Goal: Task Accomplishment & Management: Manage account settings

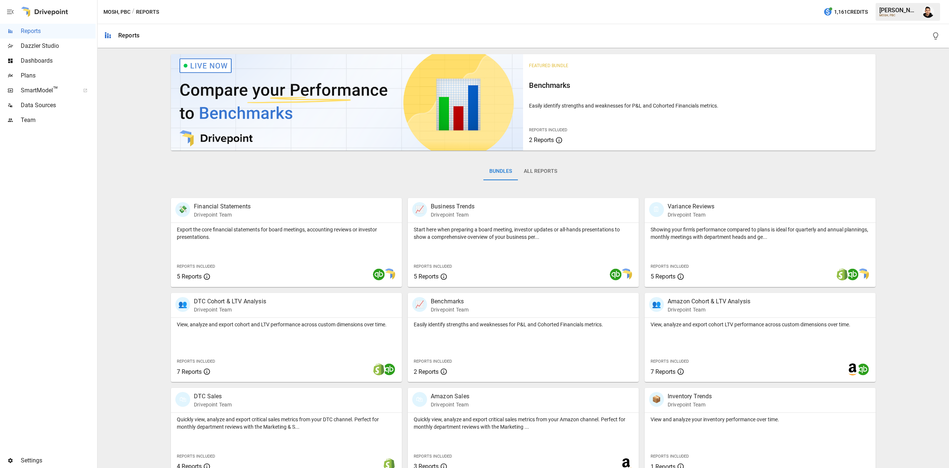
click at [55, 78] on span "Plans" at bounding box center [58, 75] width 75 height 9
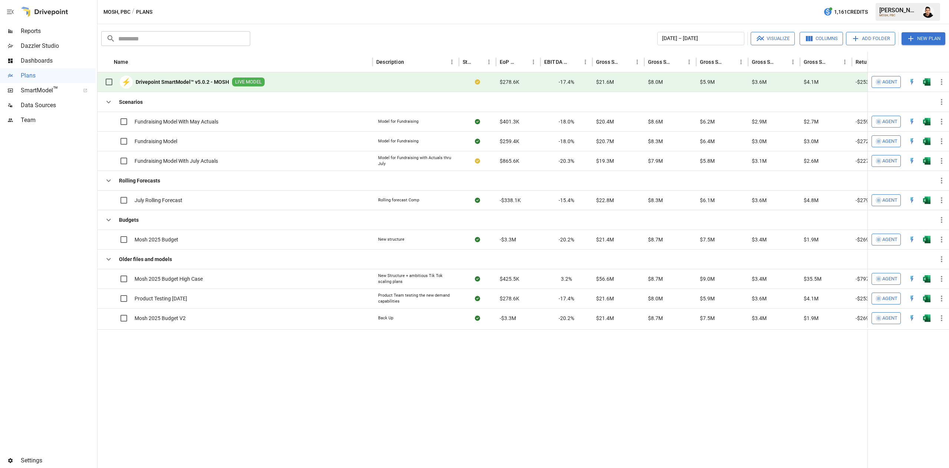
click at [883, 40] on button "Add Folder" at bounding box center [870, 38] width 49 height 13
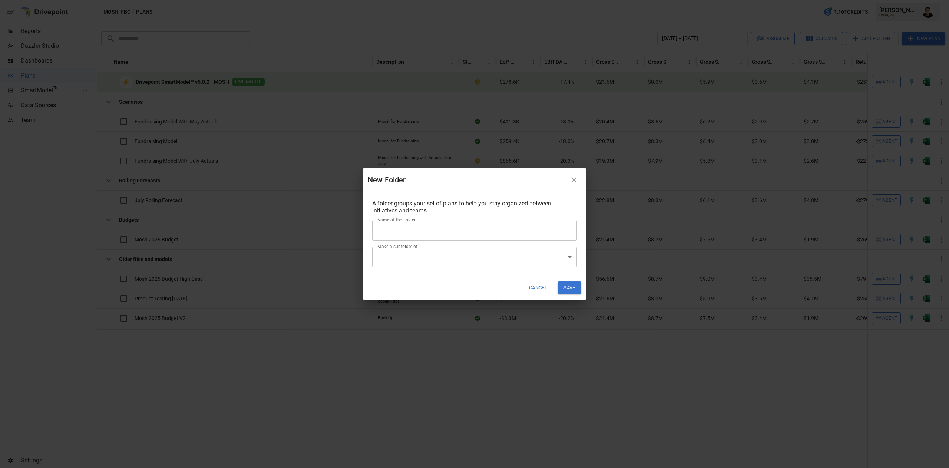
click at [452, 231] on input "Name of the Folder" at bounding box center [474, 230] width 205 height 21
type input "**********"
click at [569, 285] on button "Save" at bounding box center [570, 287] width 24 height 12
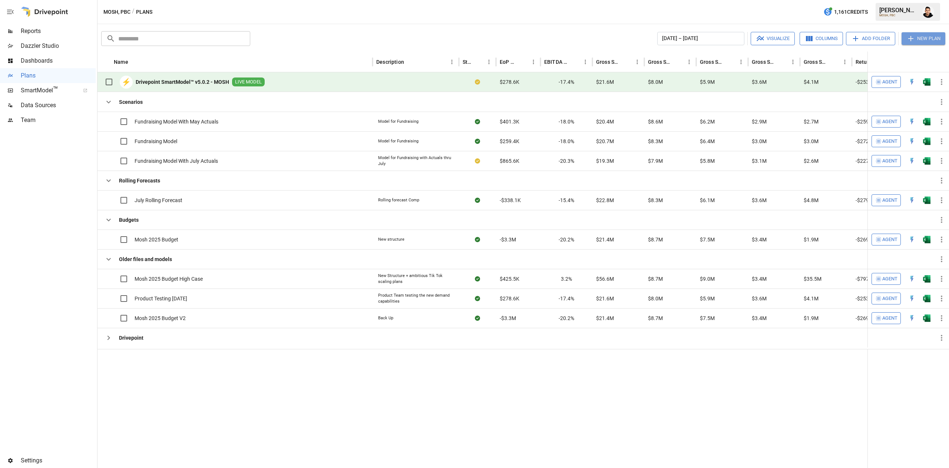
click at [932, 39] on button "New Plan" at bounding box center [924, 38] width 44 height 13
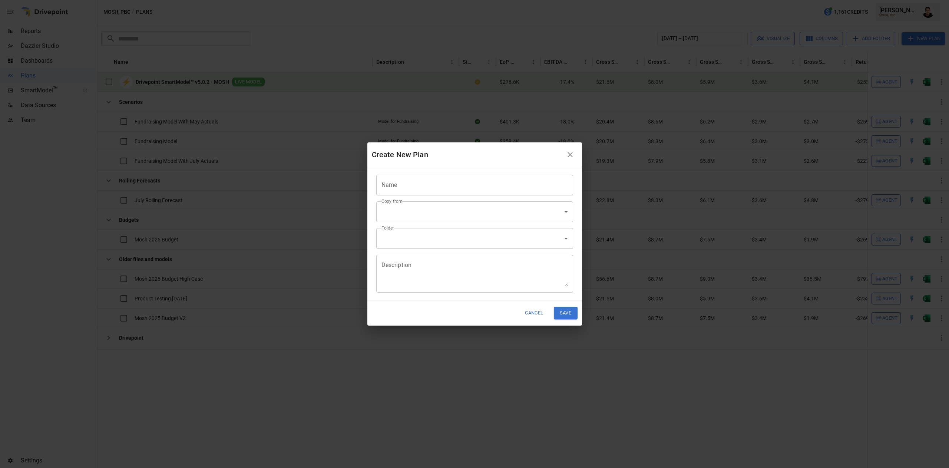
click at [485, 186] on input "Name" at bounding box center [474, 185] width 197 height 21
click at [430, 190] on input "Name" at bounding box center [474, 185] width 197 height 21
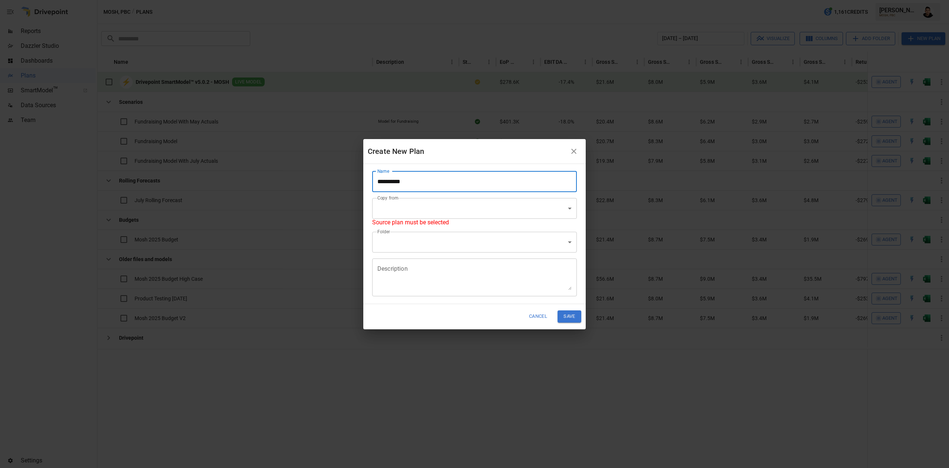
type input "**********"
click at [440, 0] on body "Reports Dazzler Studio Dashboards Plans SmartModel ™ Data Sources Team Settings…" at bounding box center [474, 0] width 949 height 0
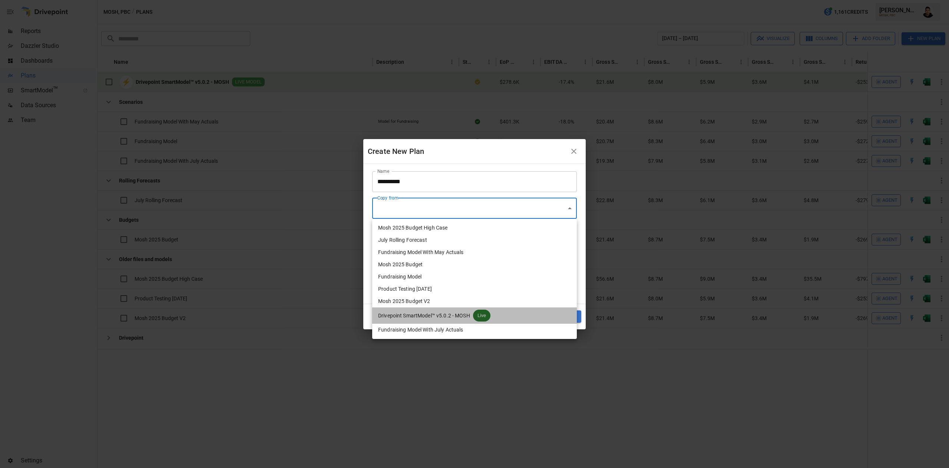
click at [444, 312] on span "Drivepoint SmartModel™ v5.0.2 - MOSH" at bounding box center [424, 316] width 92 height 8
type input "**********"
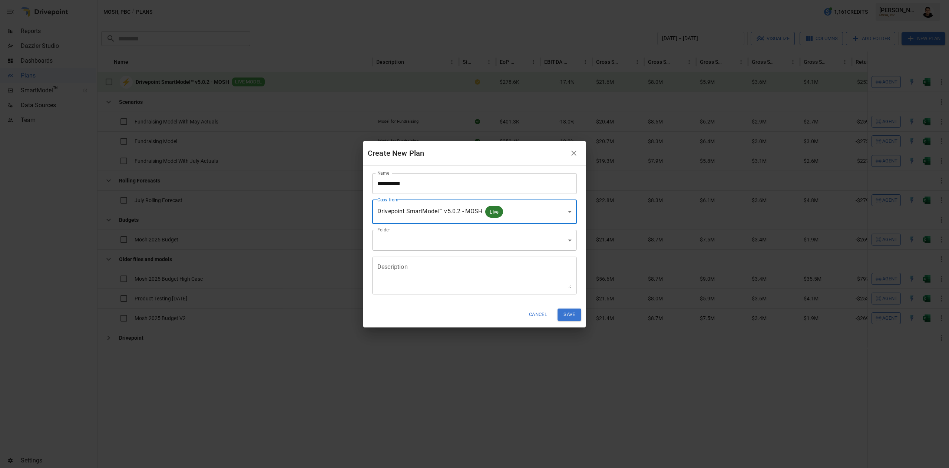
click at [439, 280] on textarea "Description" at bounding box center [474, 275] width 194 height 26
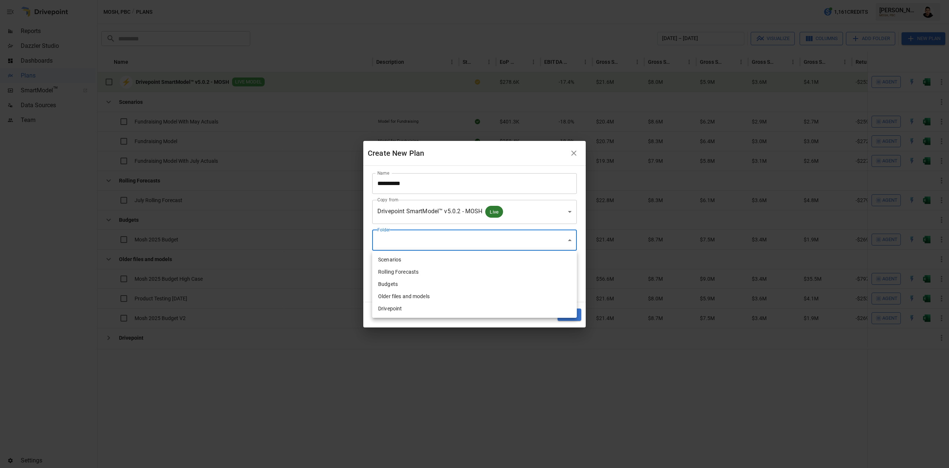
click at [441, 0] on body "Reports Dazzler Studio Dashboards Plans SmartModel ™ Data Sources Team Settings…" at bounding box center [474, 0] width 949 height 0
click at [433, 307] on li "Drivepoint" at bounding box center [474, 309] width 205 height 12
type input "**********"
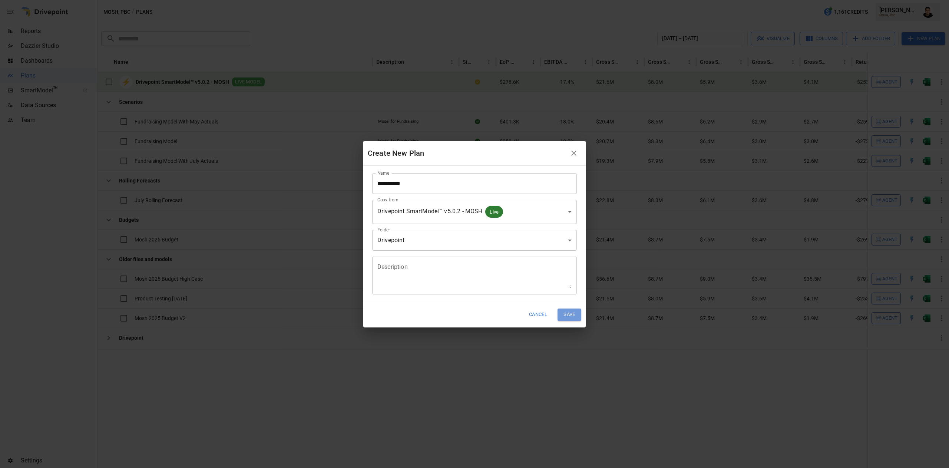
click at [573, 315] on button "Save" at bounding box center [570, 314] width 24 height 12
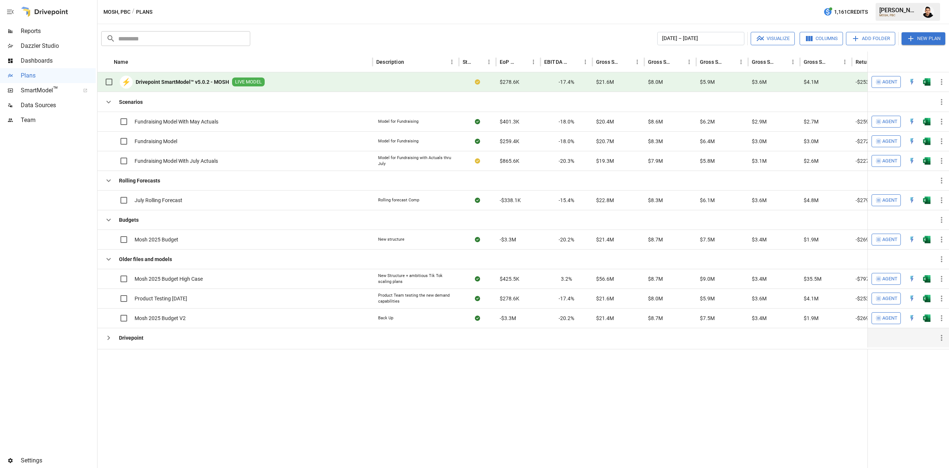
click at [104, 339] on button "button" at bounding box center [108, 337] width 15 height 15
click at [928, 358] on img "Open in Excel" at bounding box center [926, 357] width 7 height 7
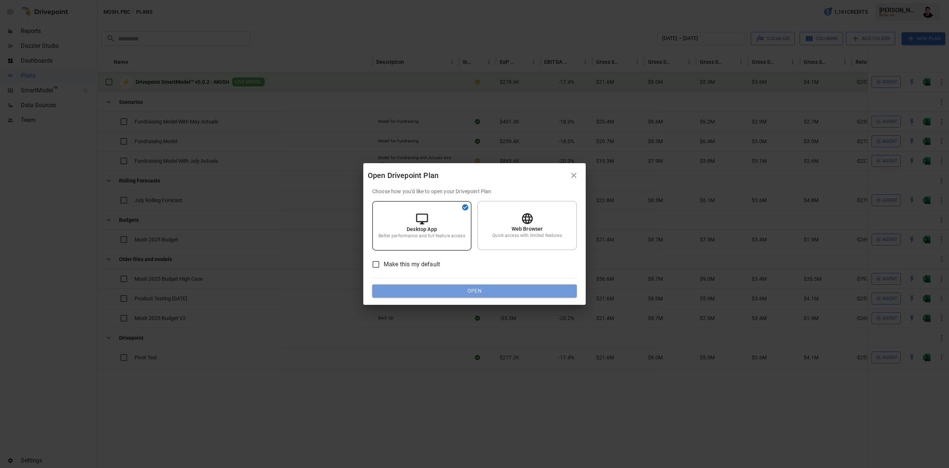
click at [530, 288] on button "Open" at bounding box center [474, 290] width 205 height 13
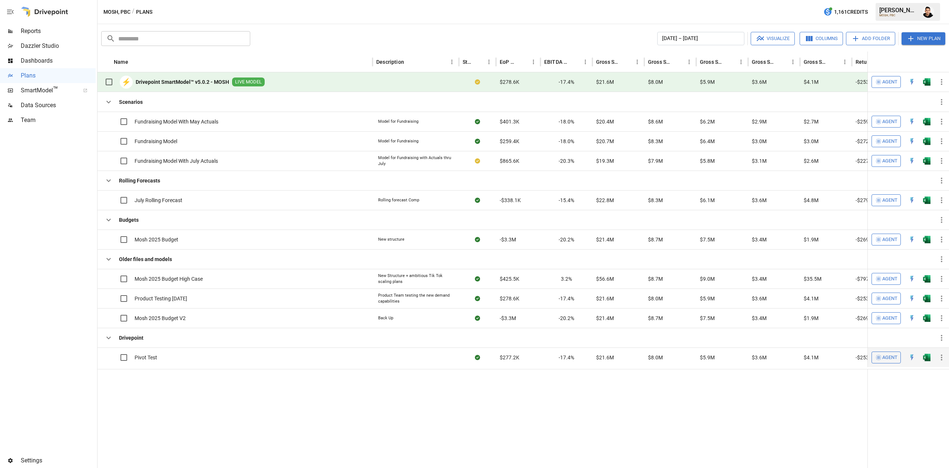
click at [923, 357] on img "Open in Excel" at bounding box center [926, 357] width 7 height 7
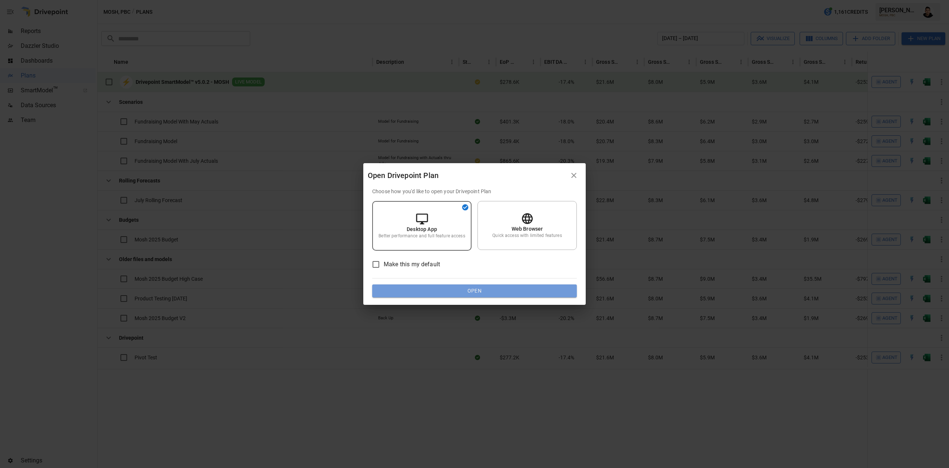
click at [555, 287] on button "Open" at bounding box center [474, 290] width 205 height 13
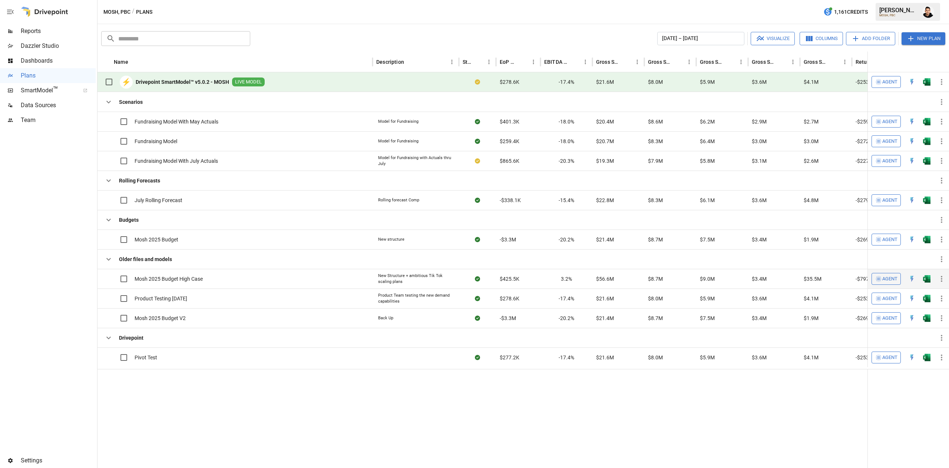
click at [915, 352] on button "button" at bounding box center [927, 357] width 24 height 11
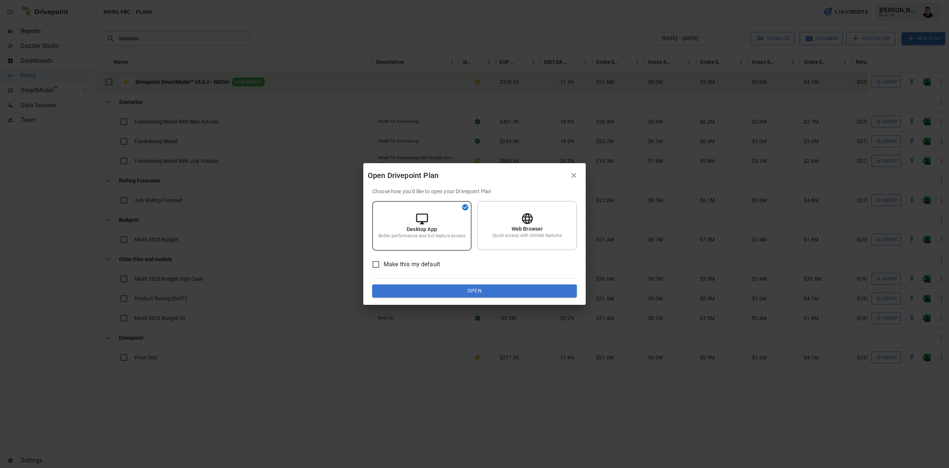
click at [462, 57] on div "Open Drivepoint Plan Choose how you'd like to open your Drivepoint Plan Desktop…" at bounding box center [474, 234] width 949 height 468
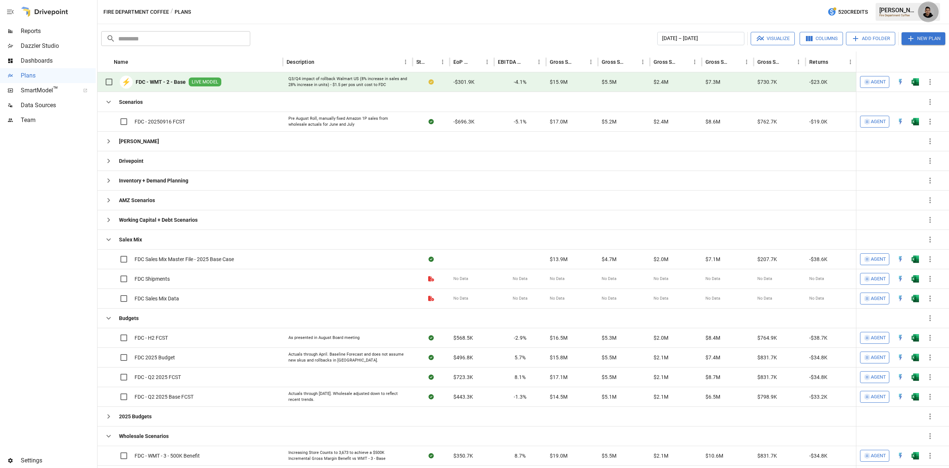
click at [925, 16] on img "Francisco Sanchez" at bounding box center [928, 12] width 12 height 12
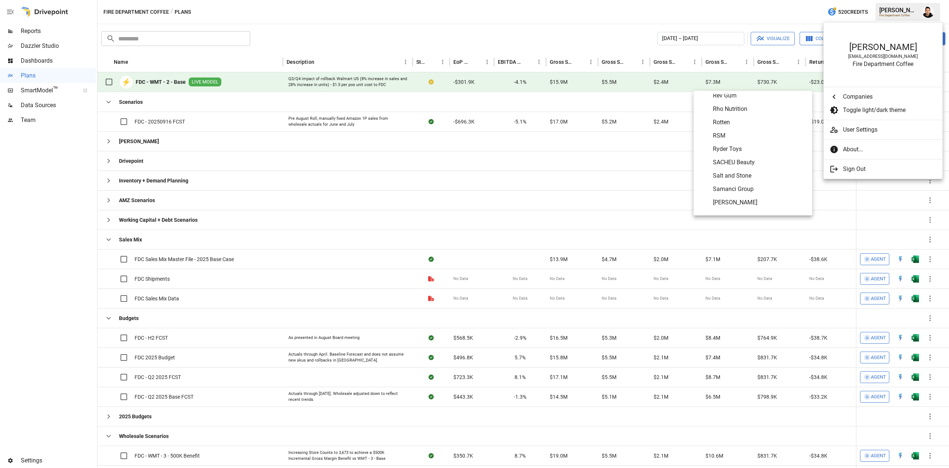
scroll to position [3100, 0]
click at [736, 108] on span "Rho Nutrition" at bounding box center [759, 110] width 93 height 9
